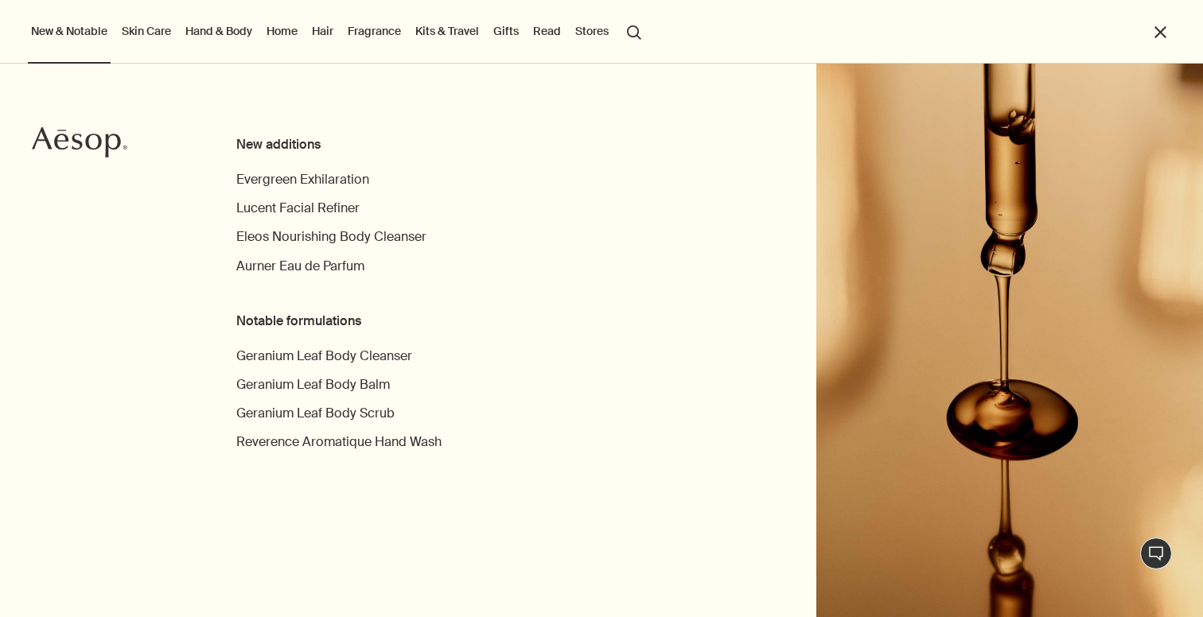
click at [133, 33] on link "Skin Care" at bounding box center [147, 31] width 56 height 21
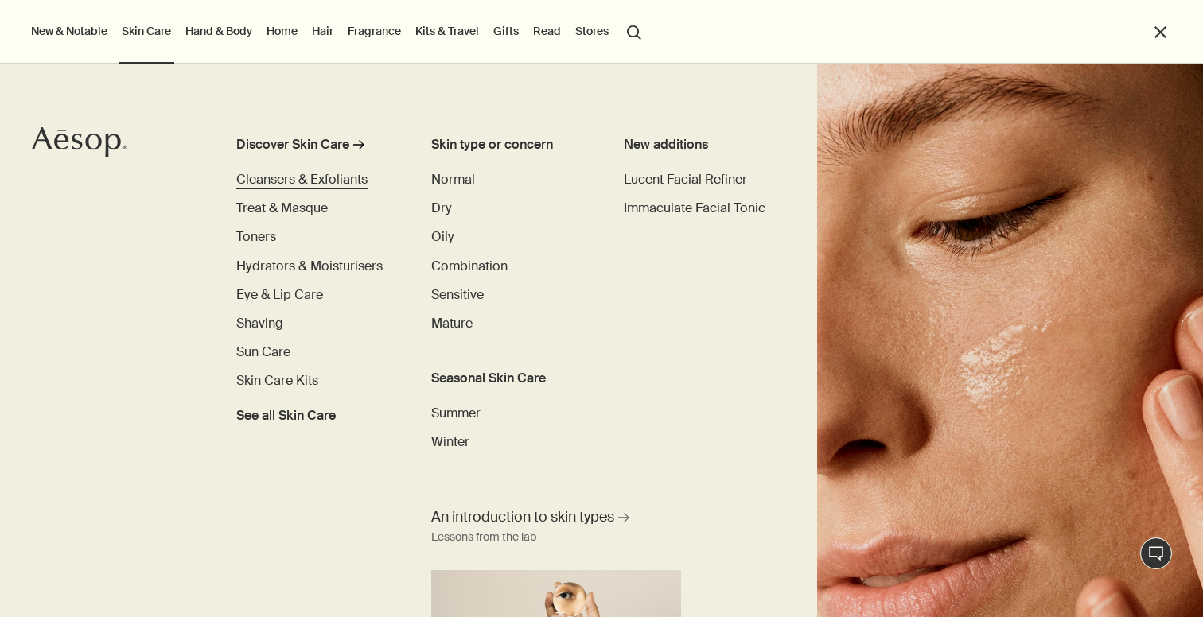
click at [302, 181] on span "Cleansers & Exfoliants" at bounding box center [301, 179] width 131 height 17
